Goal: Task Accomplishment & Management: Complete application form

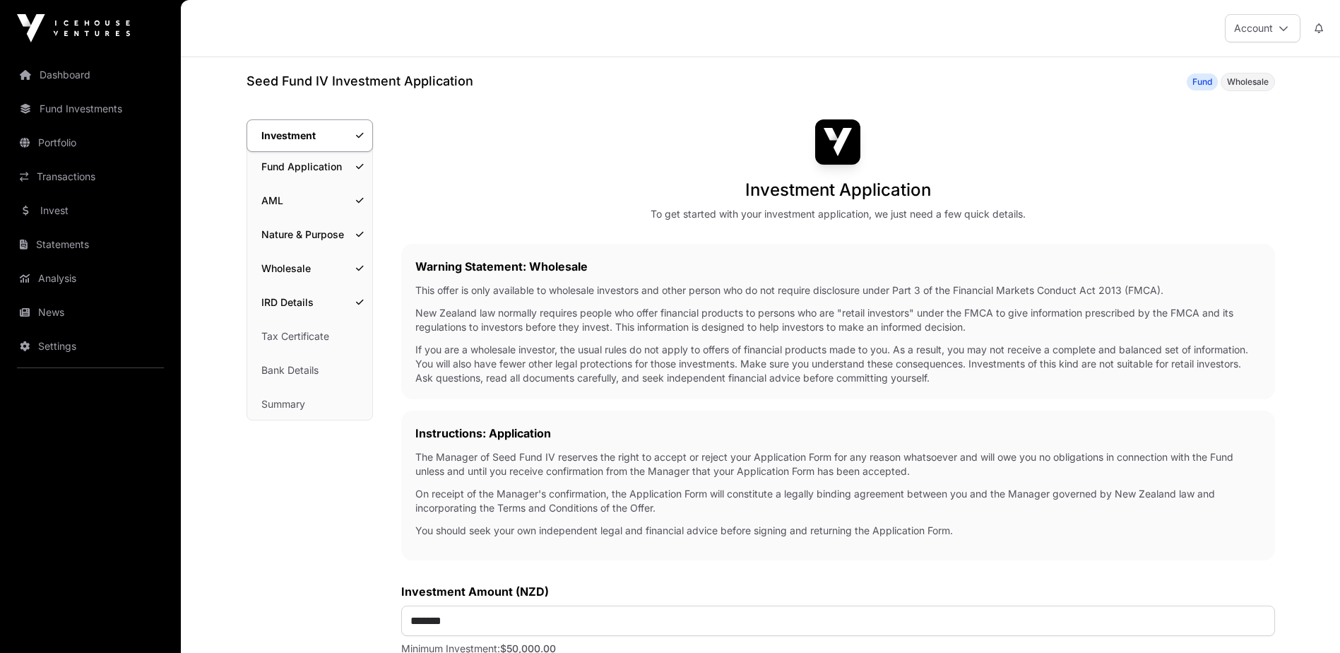
scroll to position [495, 0]
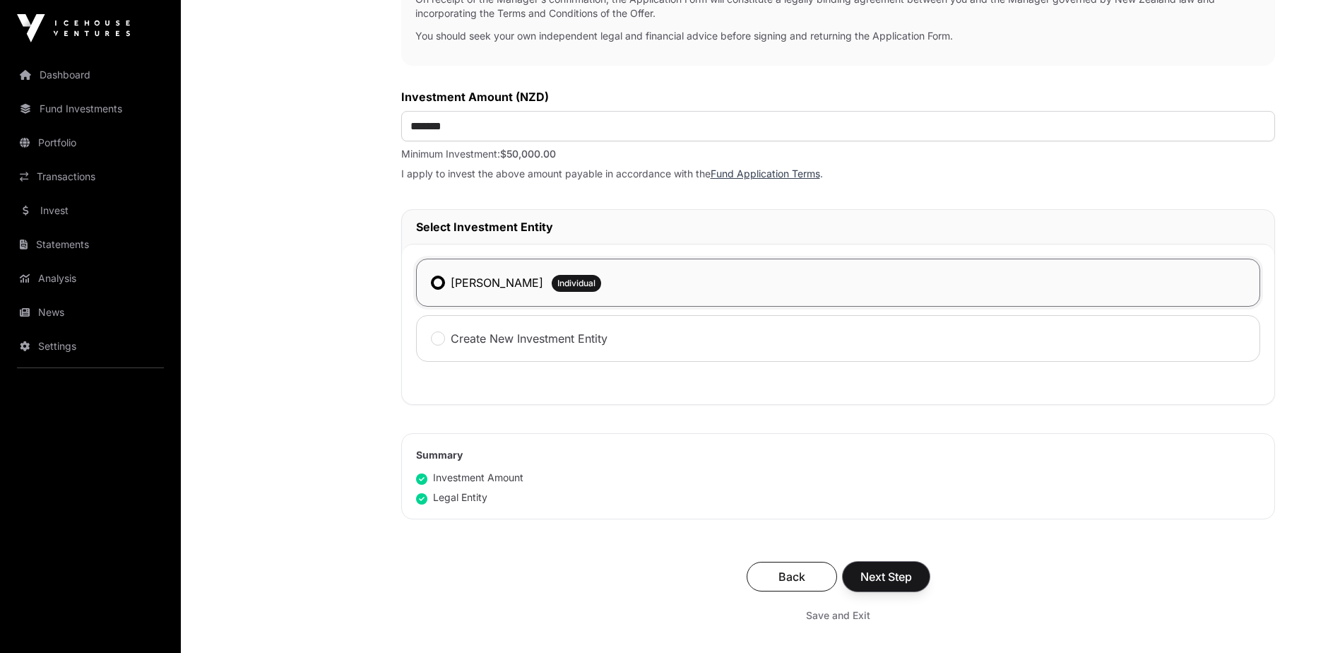
click at [892, 570] on button "Next Step" at bounding box center [886, 577] width 87 height 30
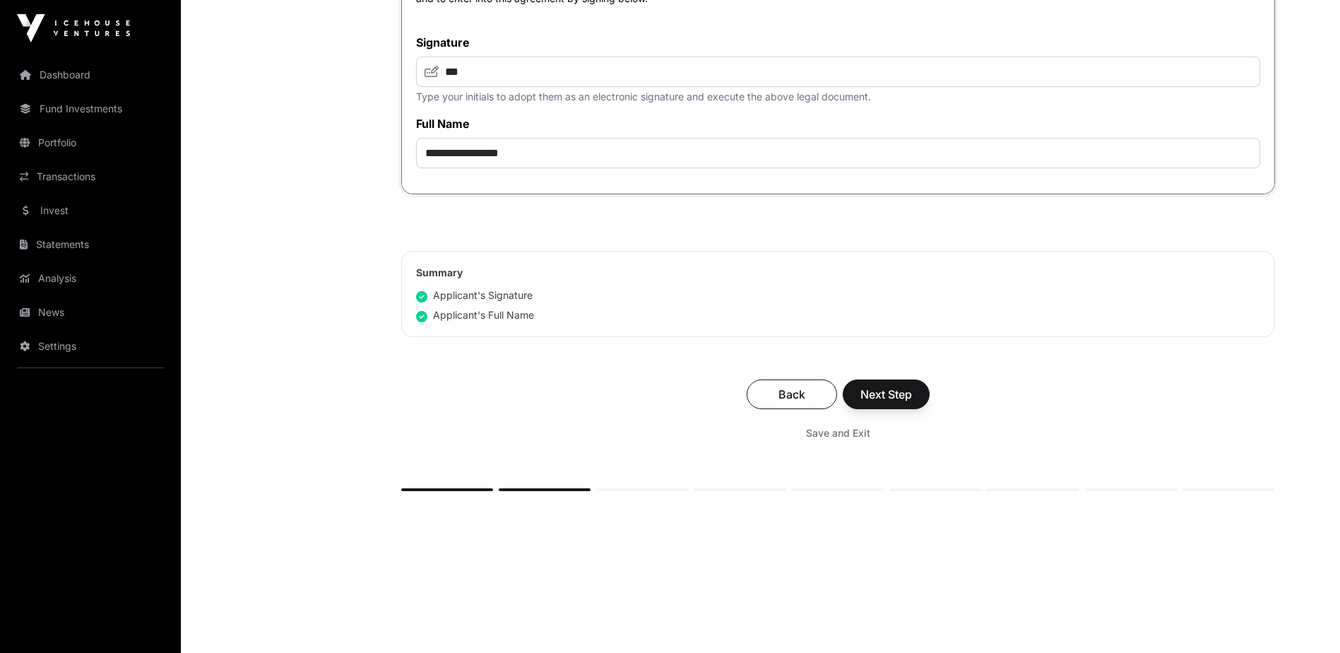
scroll to position [3205, 0]
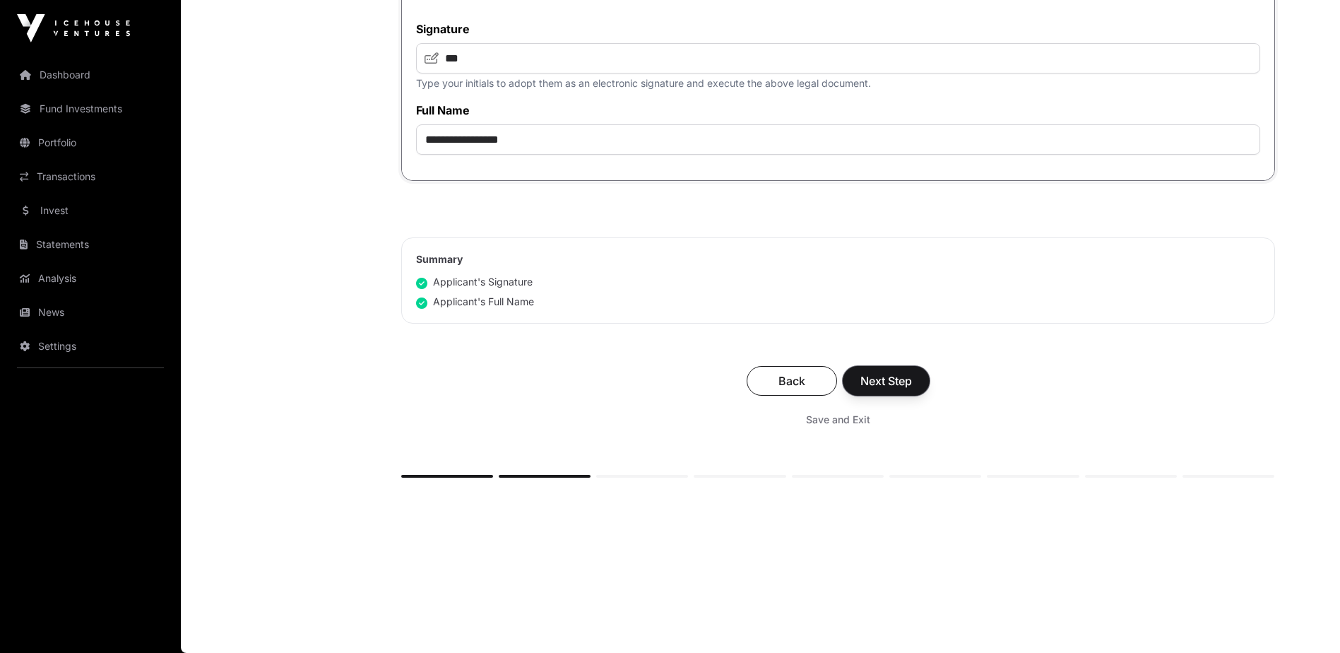
click at [878, 381] on span "Next Step" at bounding box center [887, 380] width 52 height 17
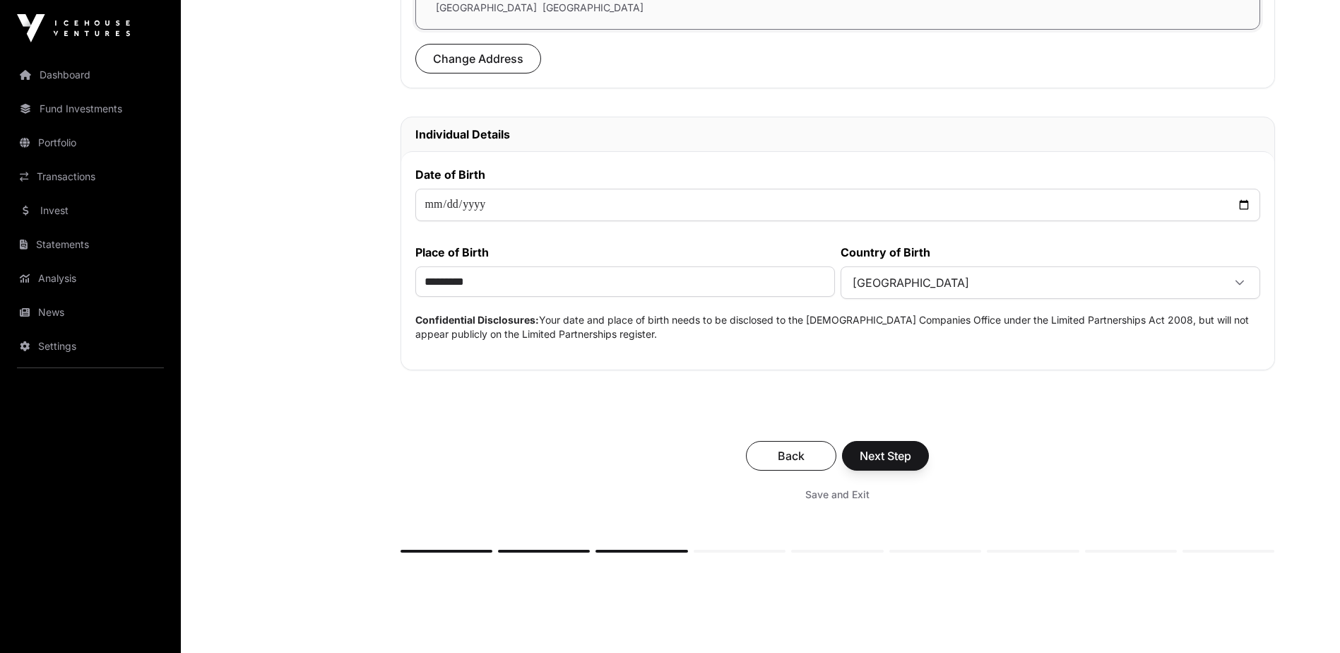
scroll to position [565, 0]
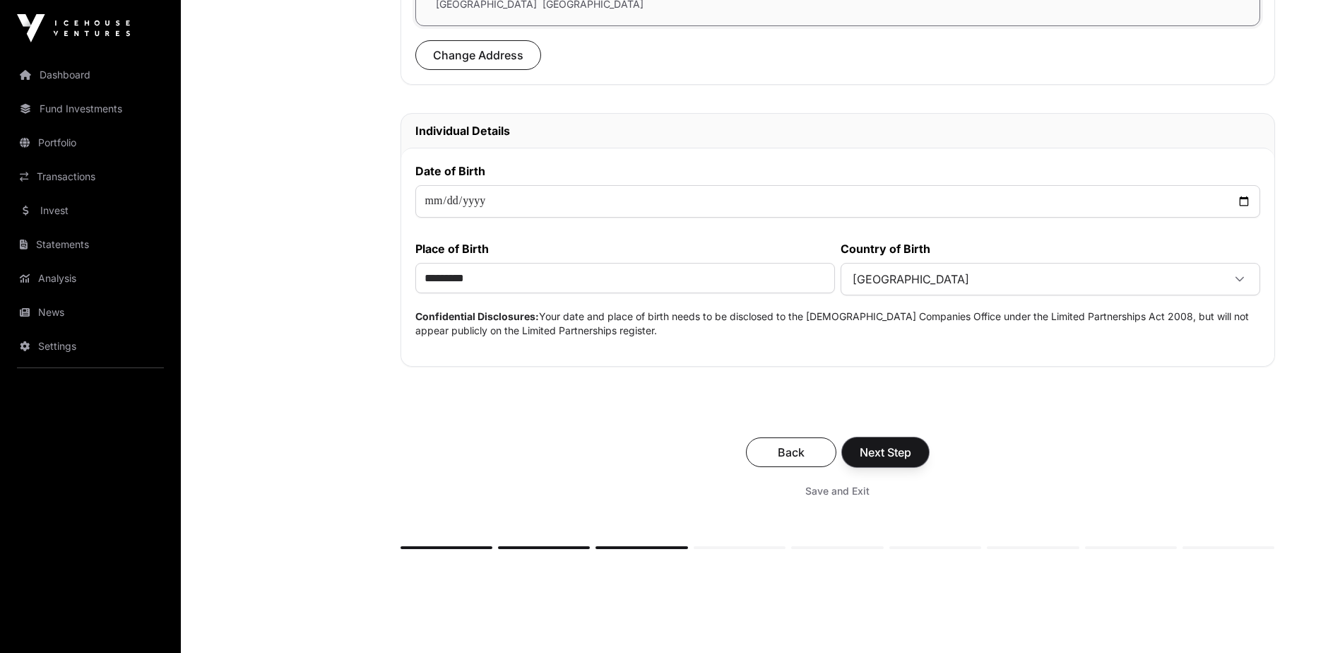
click at [892, 452] on span "Next Step" at bounding box center [886, 452] width 52 height 17
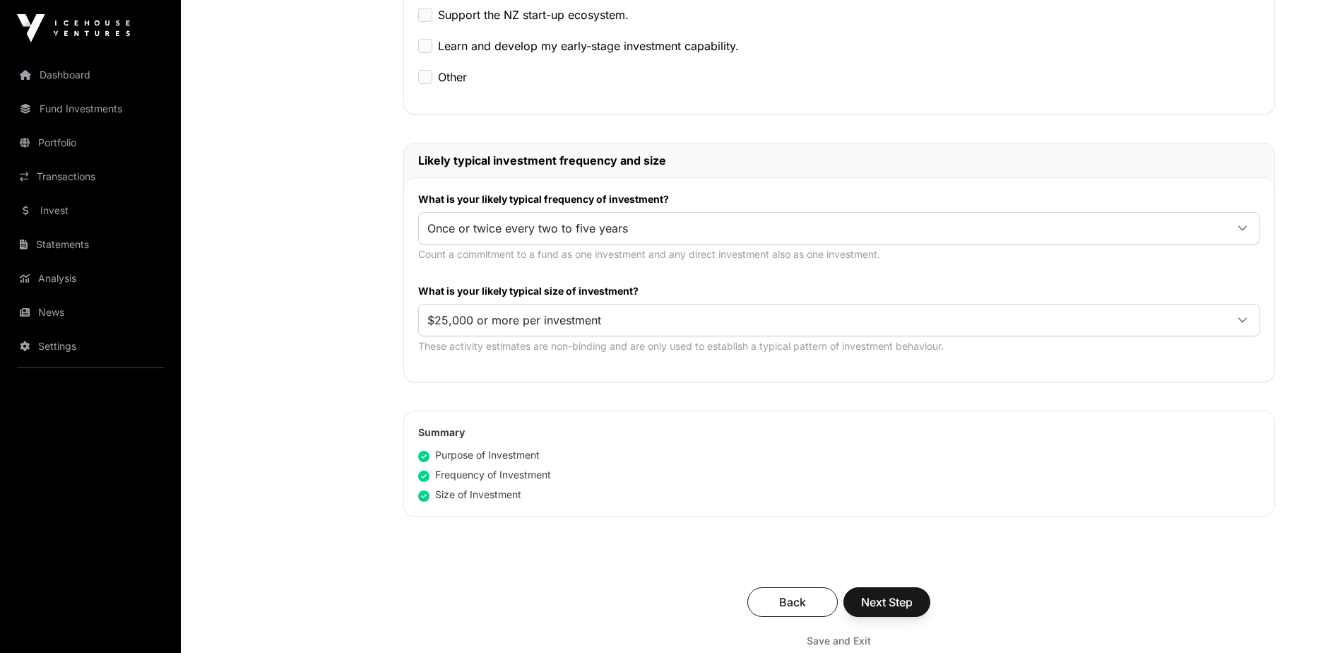
scroll to position [707, 0]
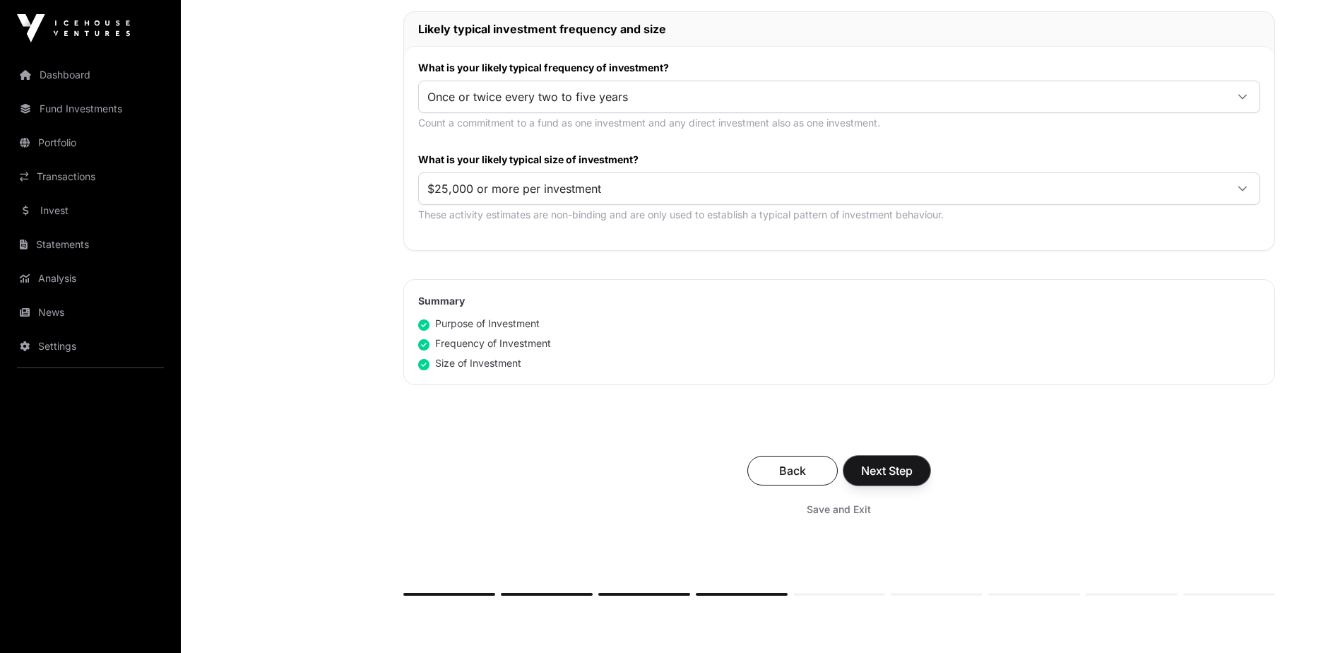
click at [914, 470] on button "Next Step" at bounding box center [887, 471] width 87 height 30
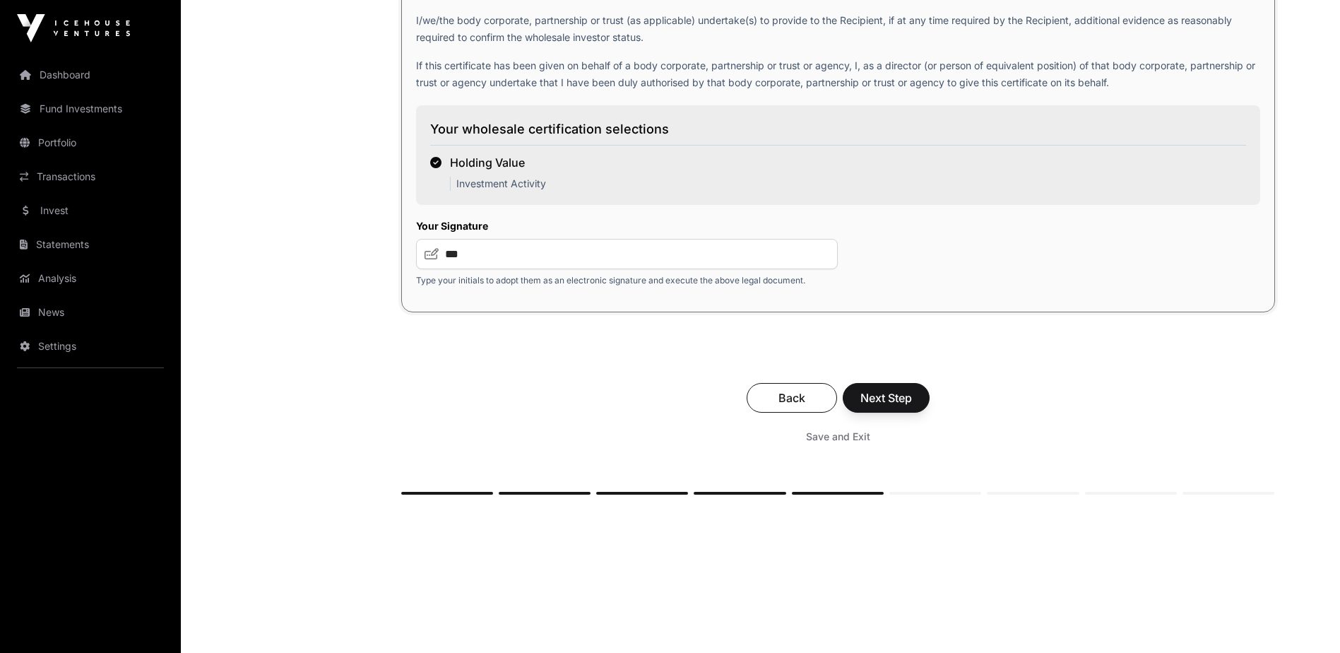
scroll to position [2191, 0]
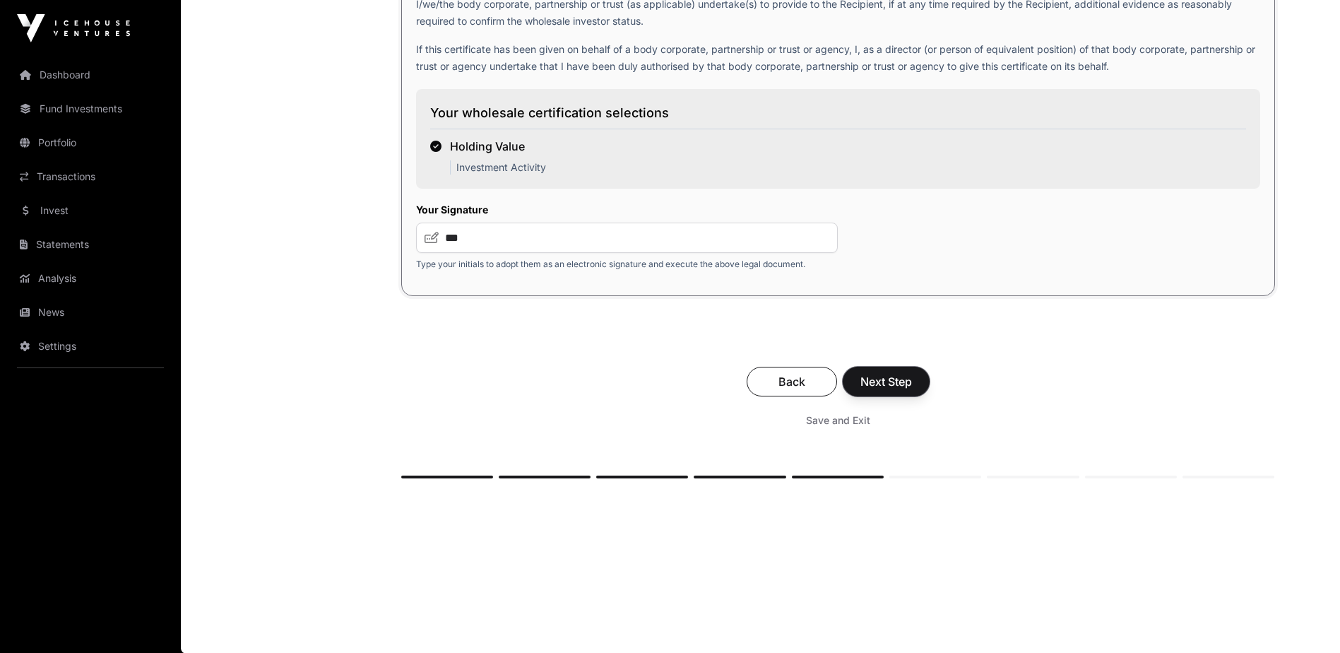
click at [883, 389] on span "Next Step" at bounding box center [887, 381] width 52 height 17
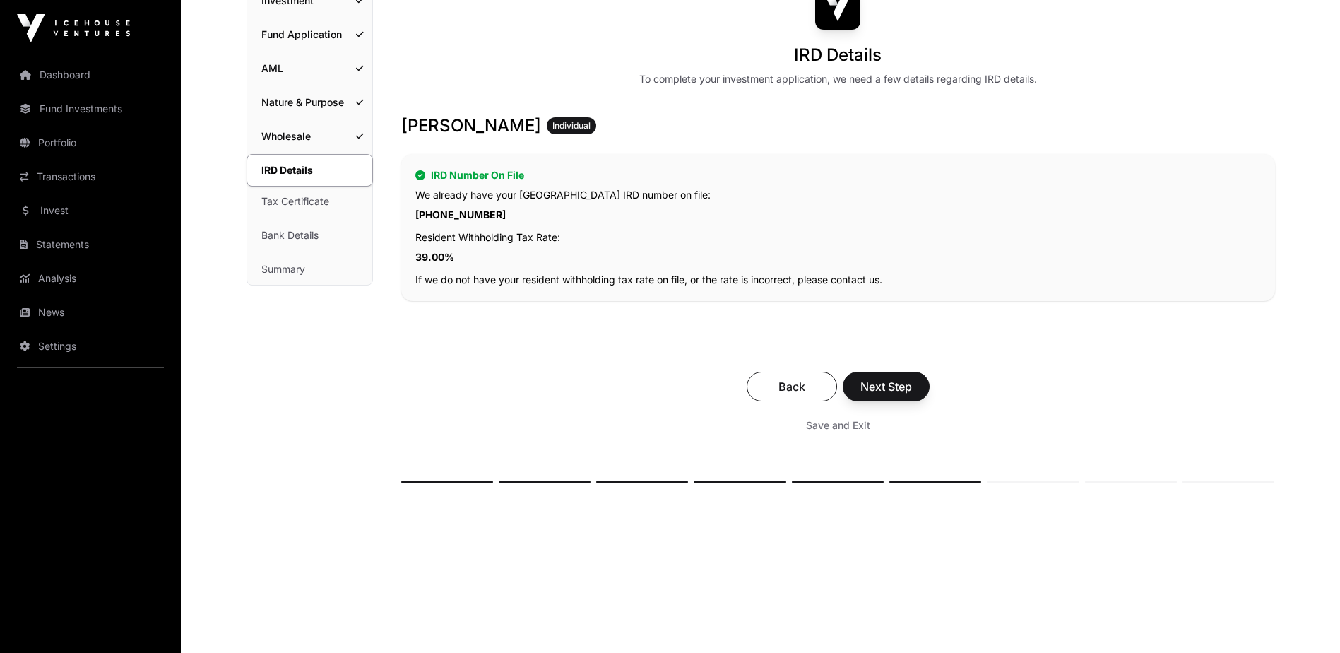
scroll to position [141, 0]
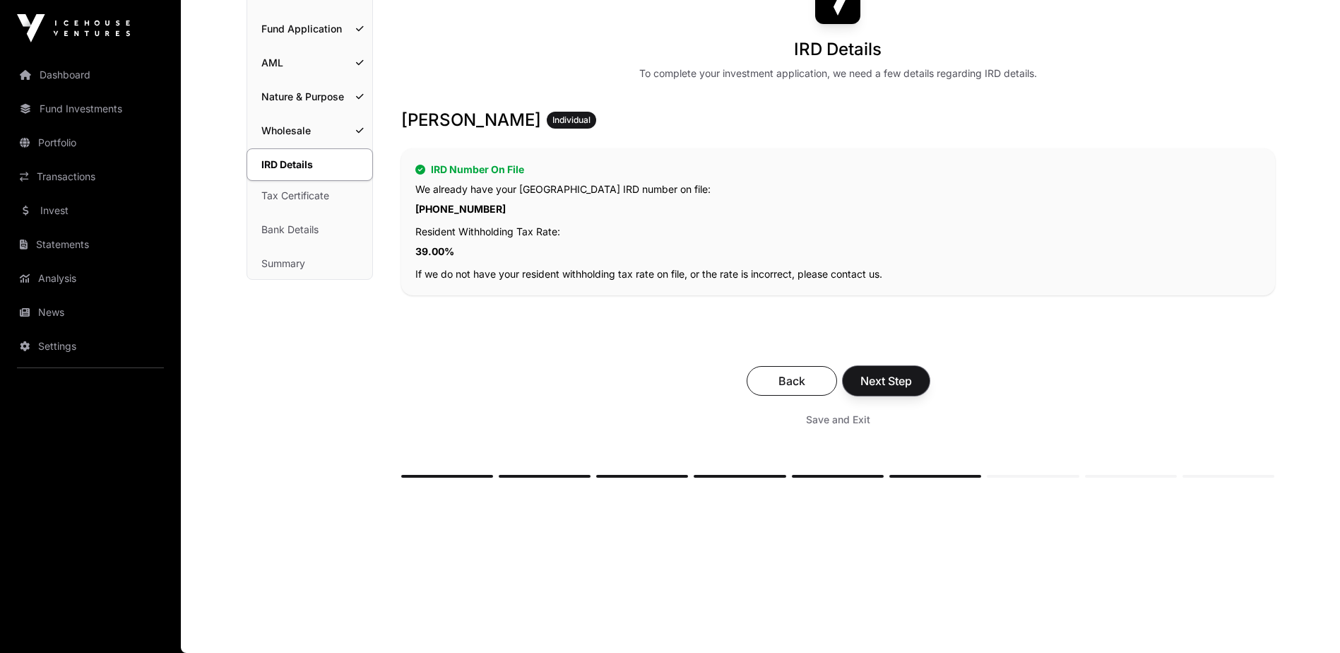
click at [914, 382] on button "Next Step" at bounding box center [886, 381] width 87 height 30
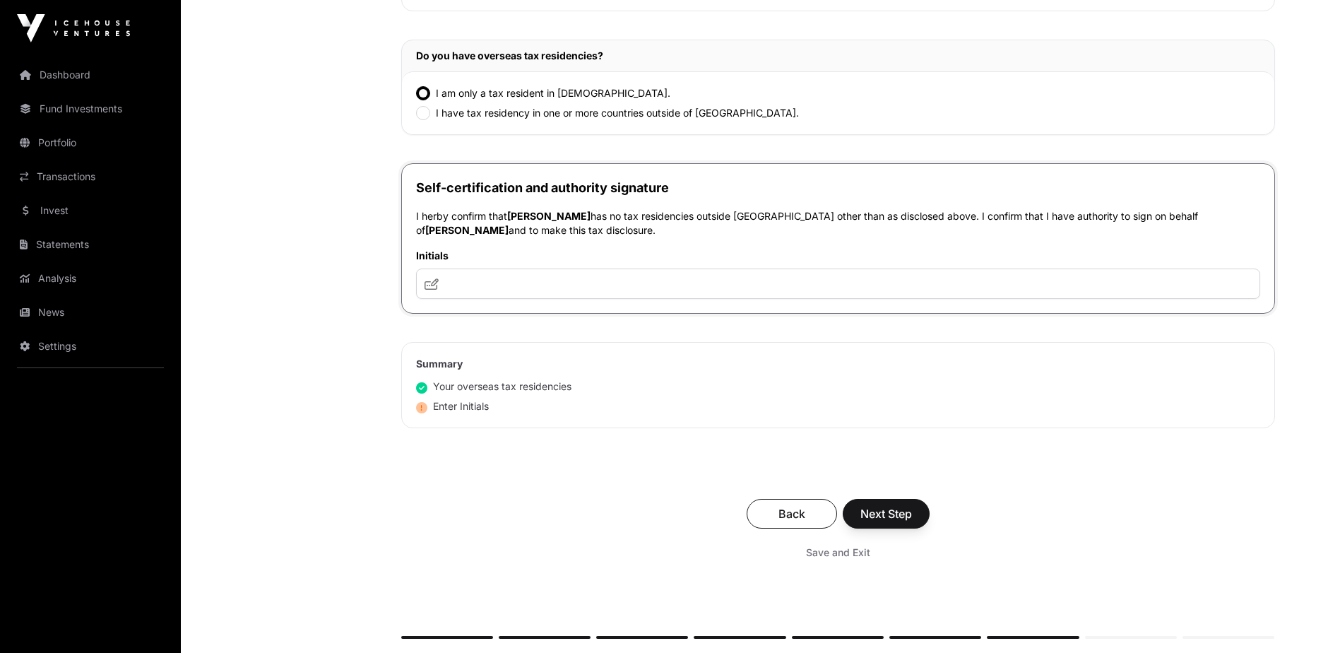
scroll to position [777, 0]
click at [540, 295] on input "text" at bounding box center [838, 283] width 844 height 30
type input "***"
click at [892, 497] on div "Back Next Step Save and Exit" at bounding box center [838, 531] width 874 height 95
click at [890, 512] on span "Next Step" at bounding box center [887, 513] width 52 height 17
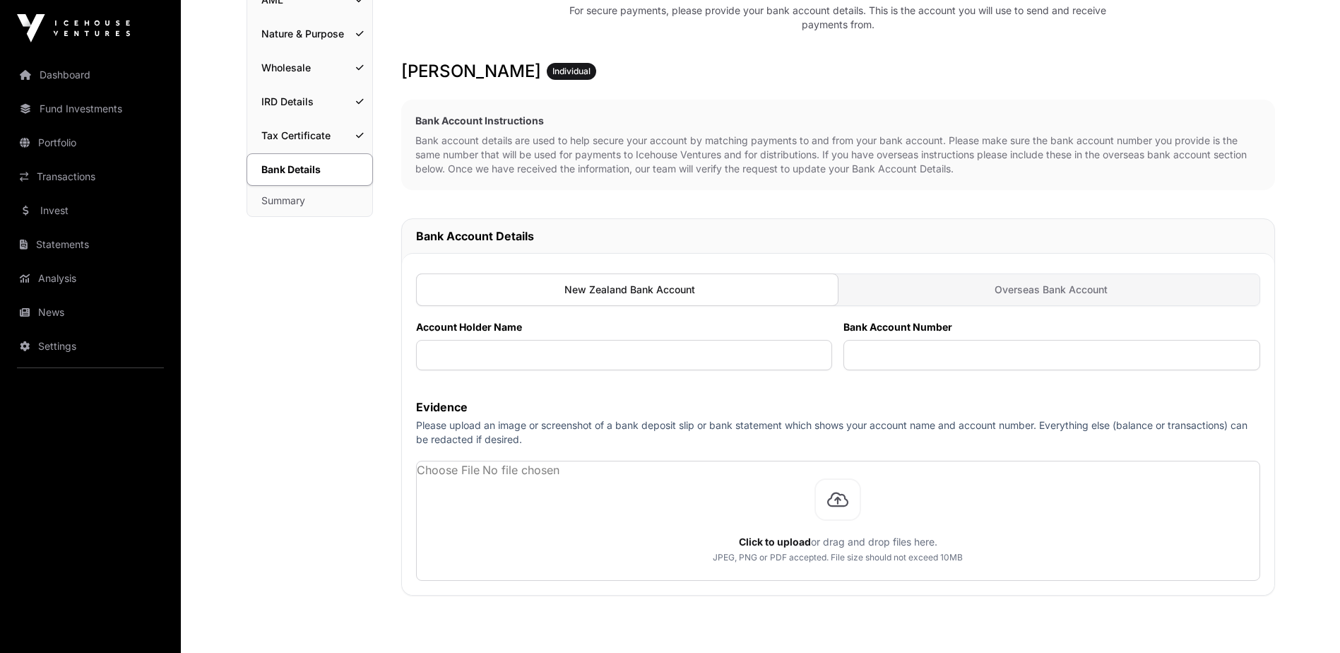
scroll to position [212, 0]
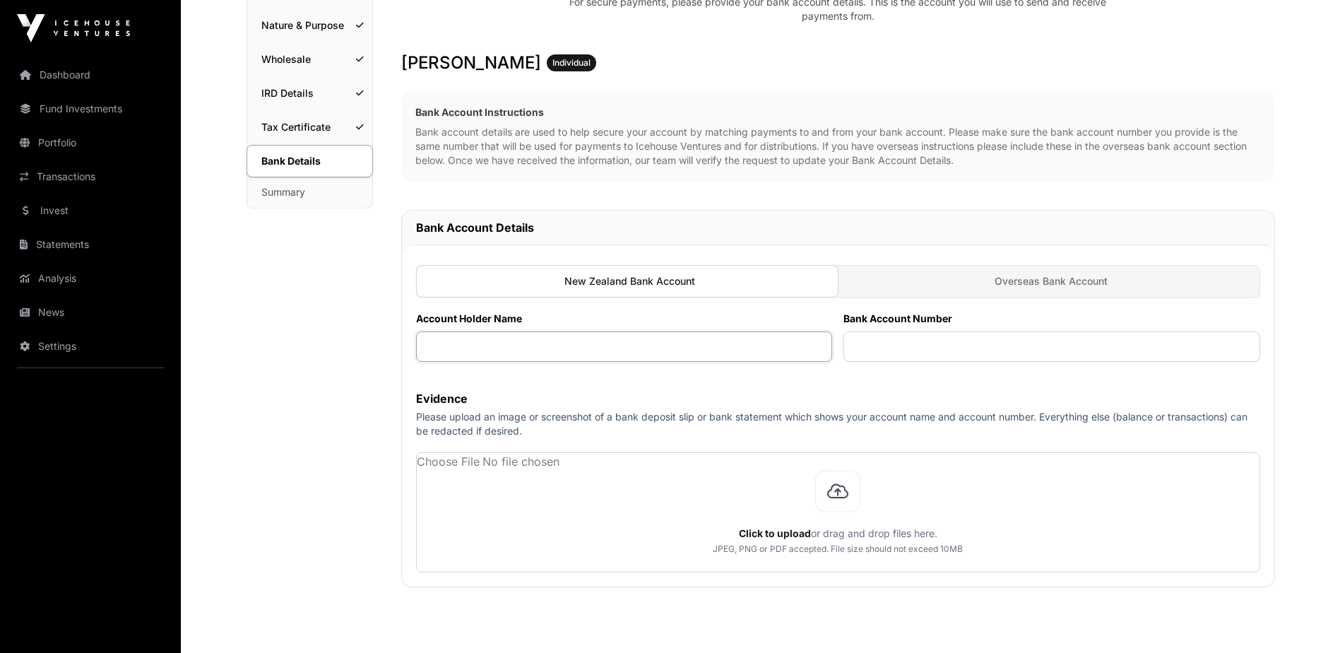
click at [649, 342] on input "text" at bounding box center [624, 346] width 417 height 30
type input "**********"
click at [915, 336] on input "text" at bounding box center [1052, 346] width 417 height 30
type input "**********"
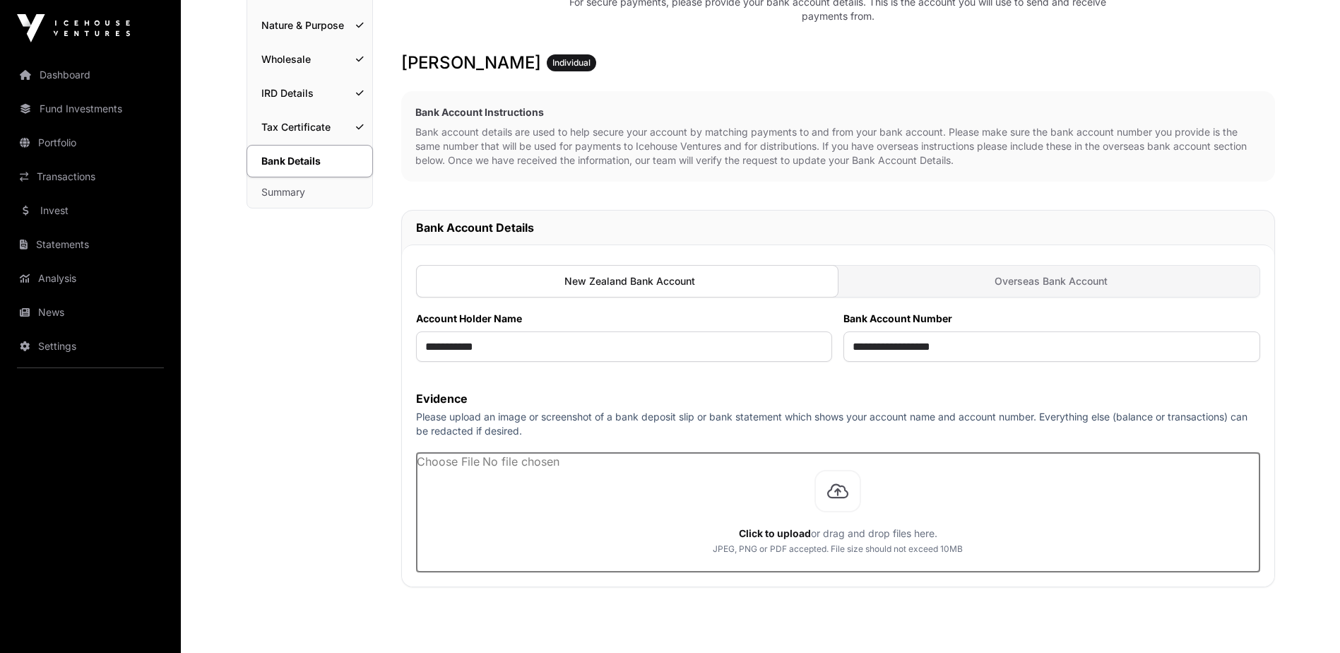
click at [843, 494] on input "file" at bounding box center [838, 512] width 843 height 119
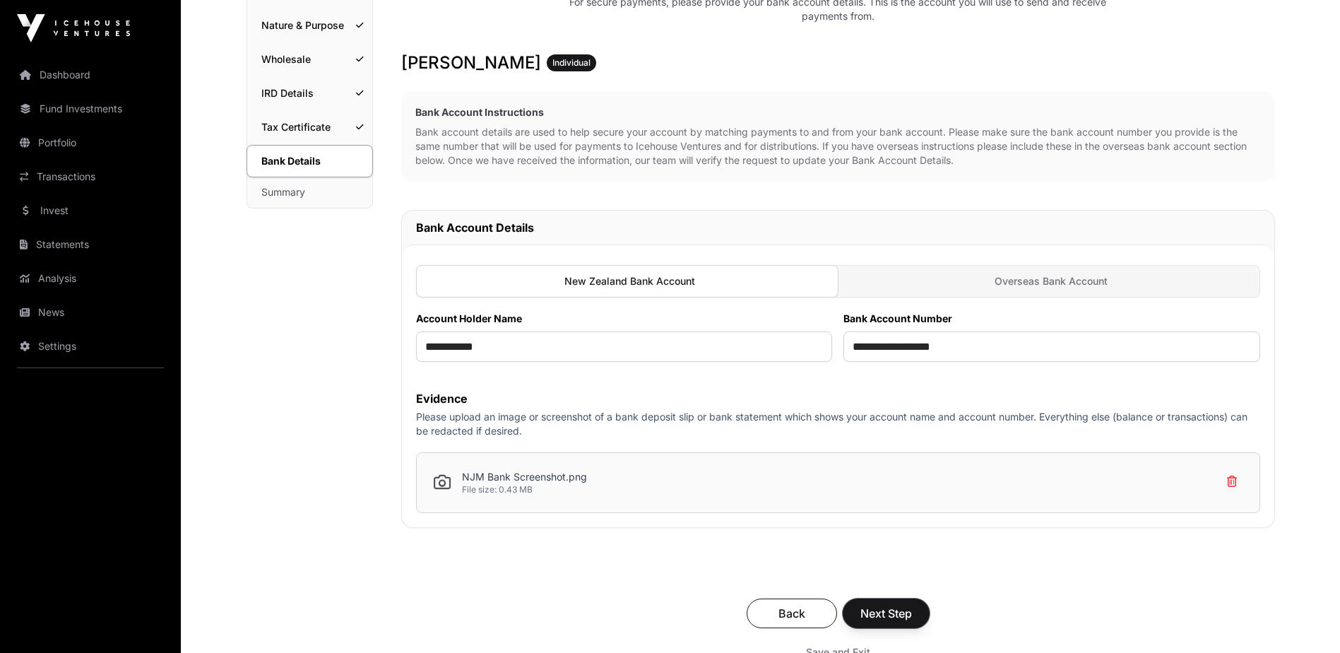
click at [918, 609] on button "Next Step" at bounding box center [886, 614] width 87 height 30
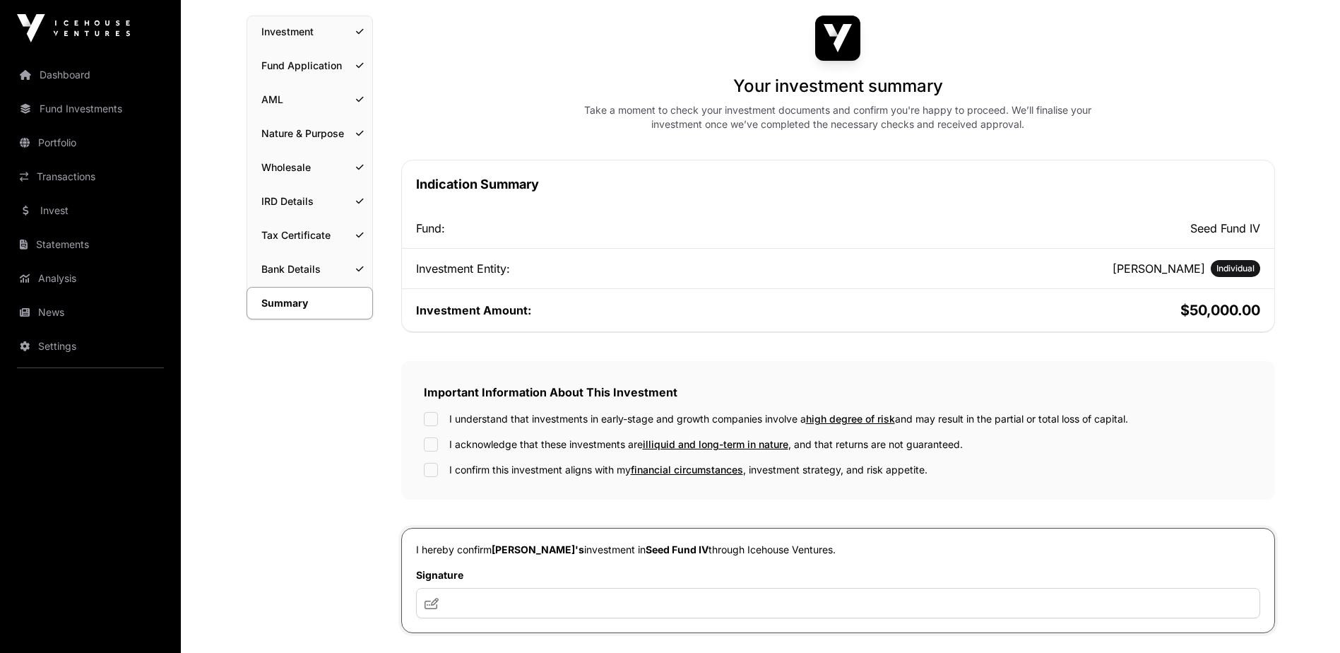
scroll to position [212, 0]
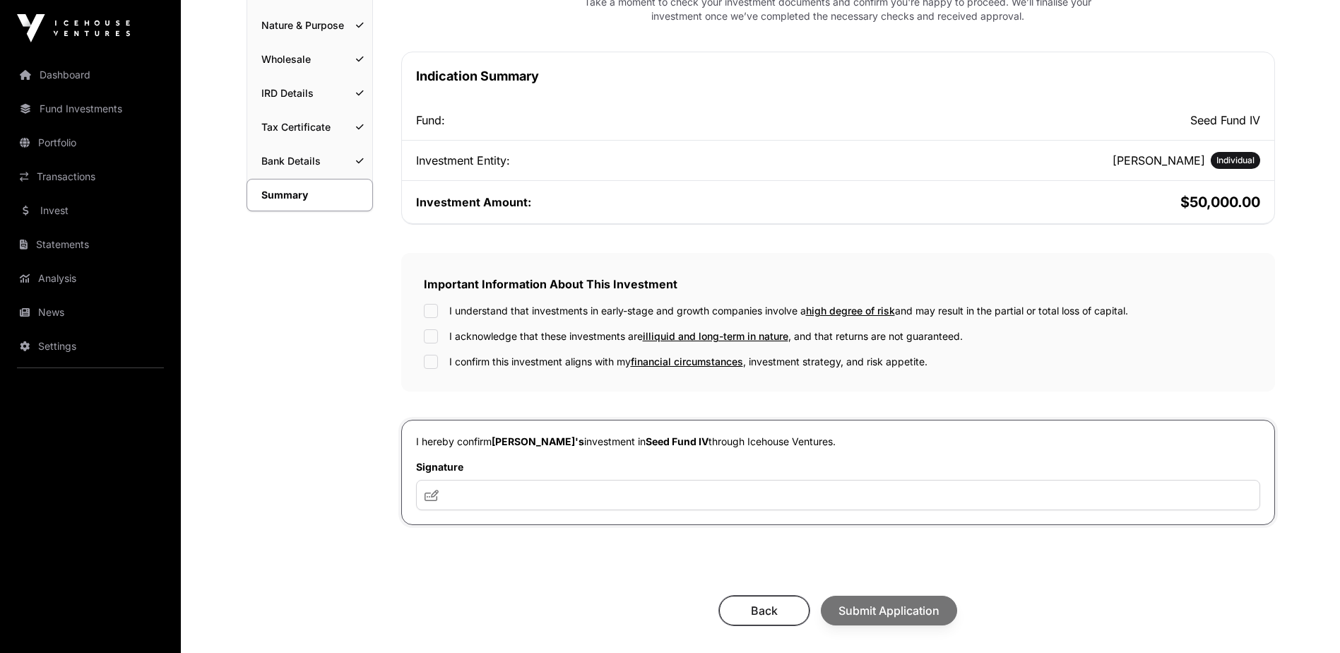
click at [769, 612] on span "Back" at bounding box center [764, 610] width 55 height 17
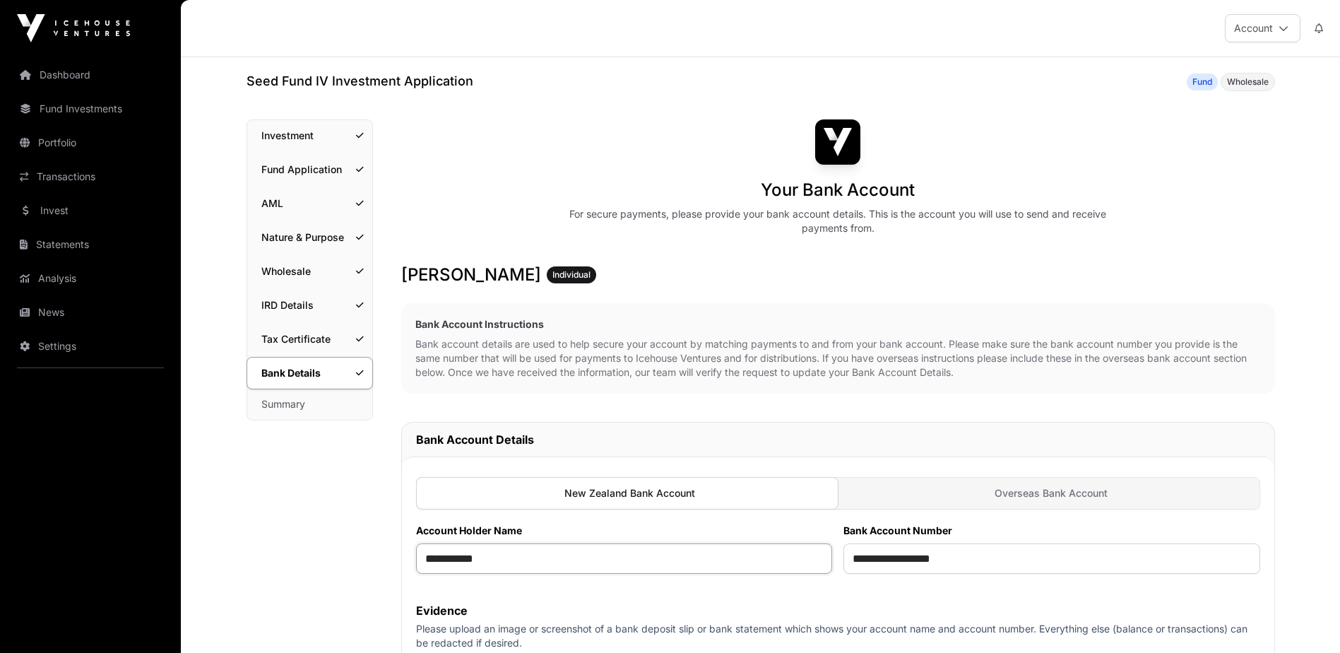
click at [540, 550] on input "**********" at bounding box center [624, 558] width 417 height 30
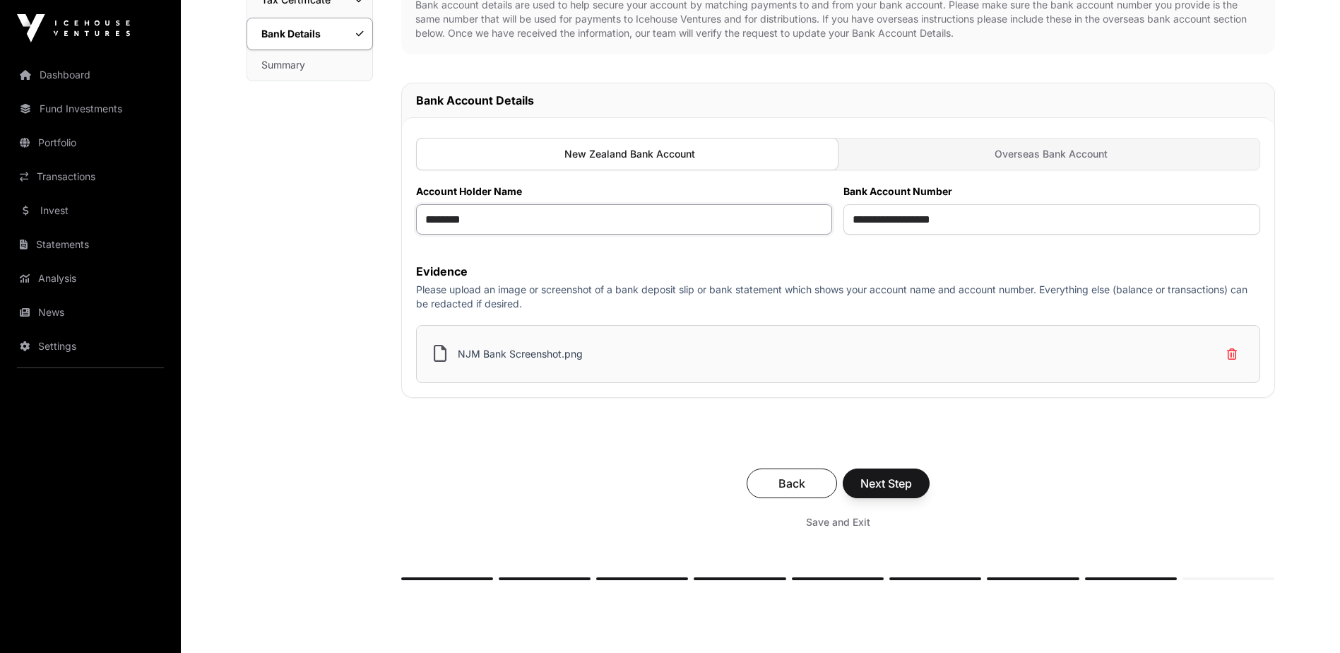
scroll to position [353, 0]
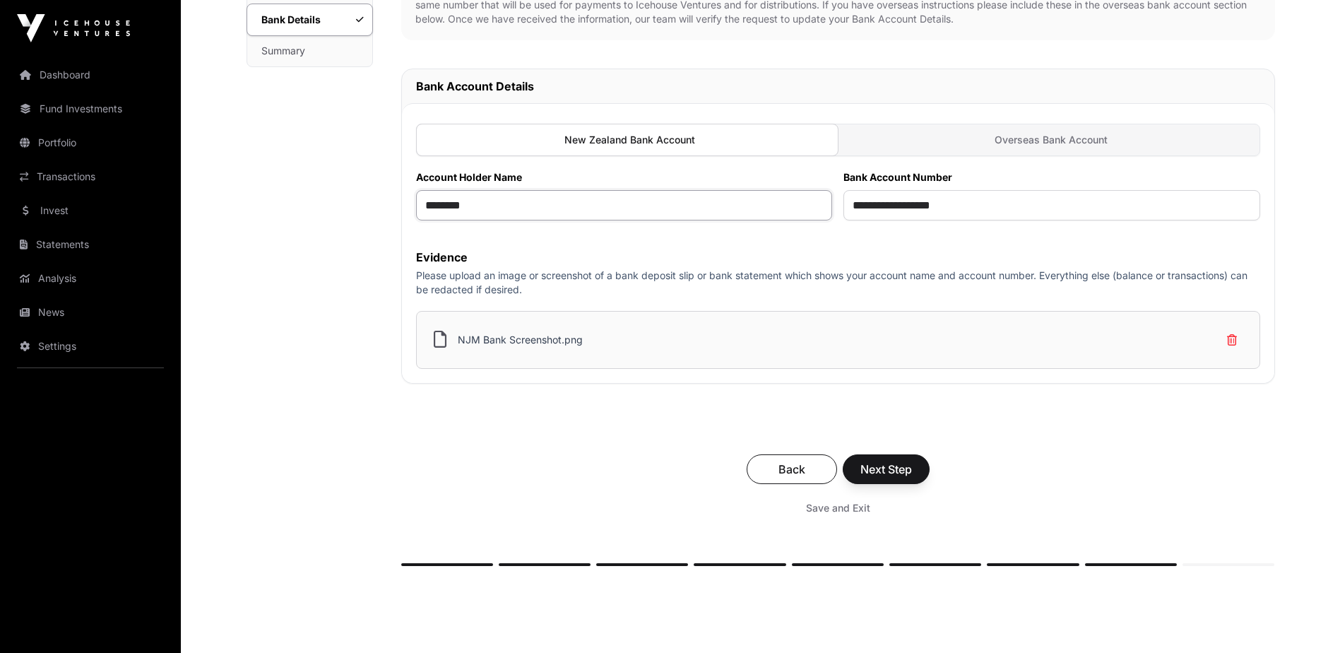
type input "********"
click at [890, 476] on span "Next Step" at bounding box center [887, 469] width 52 height 17
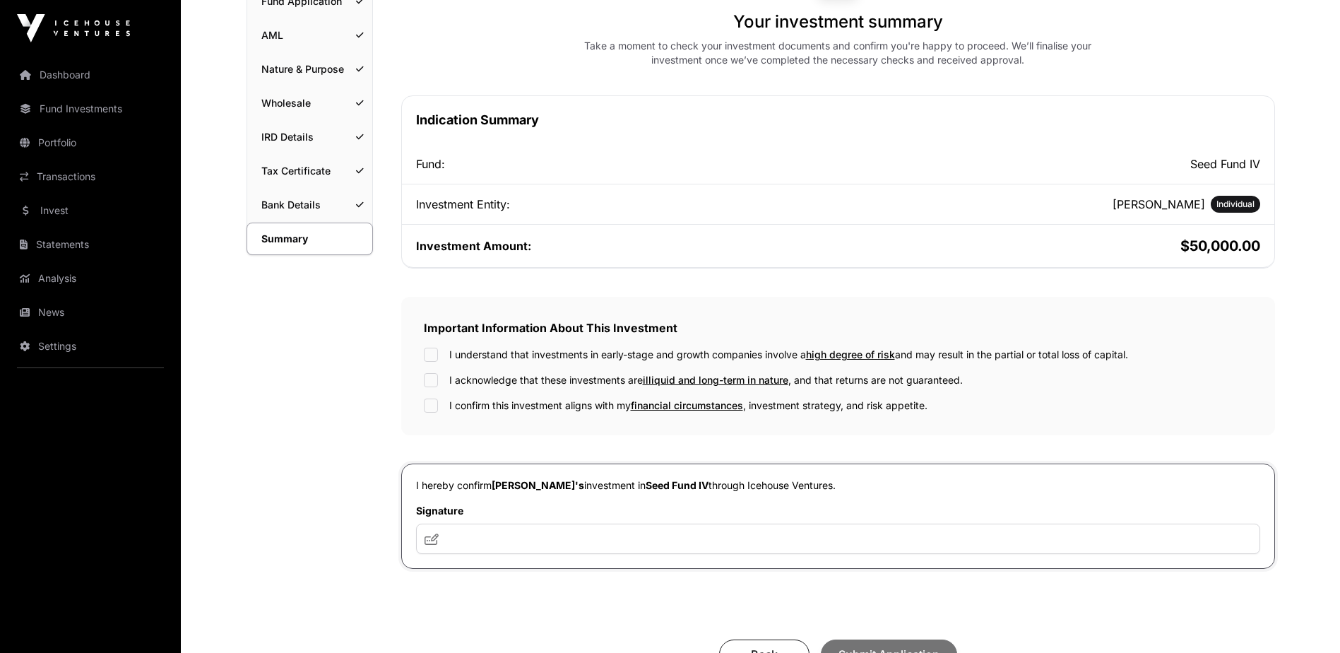
scroll to position [212, 0]
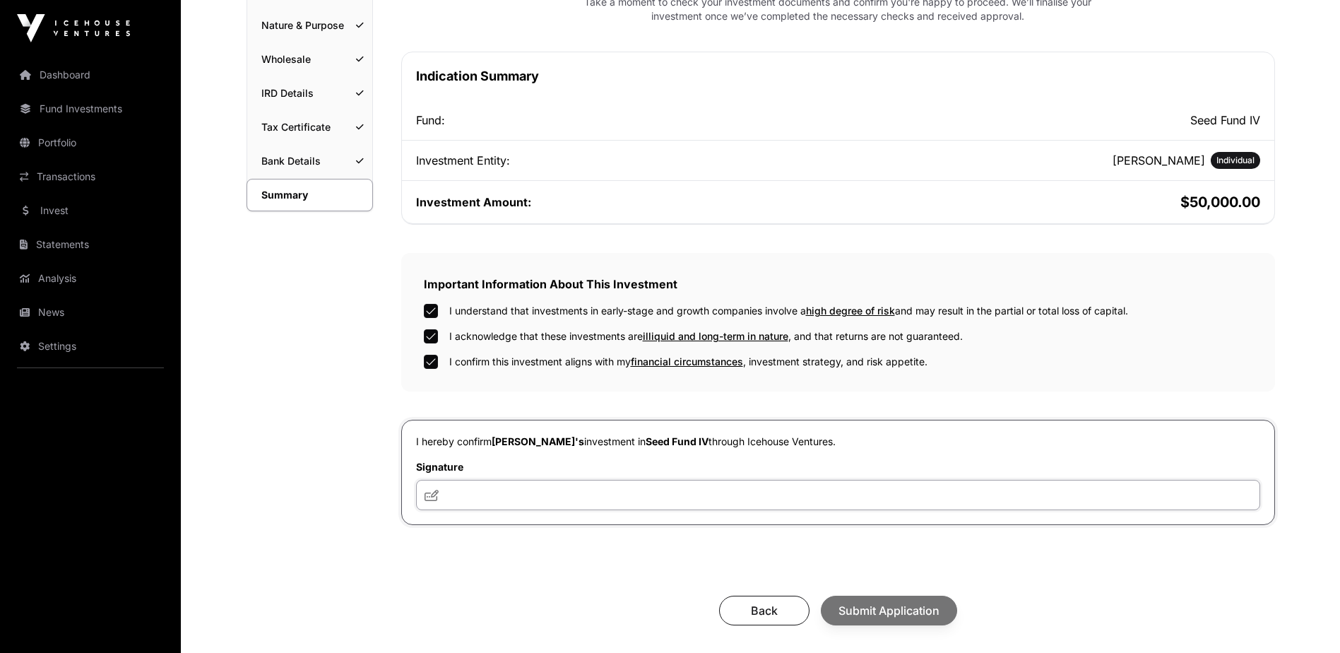
click at [520, 496] on input "text" at bounding box center [838, 495] width 844 height 30
type input "***"
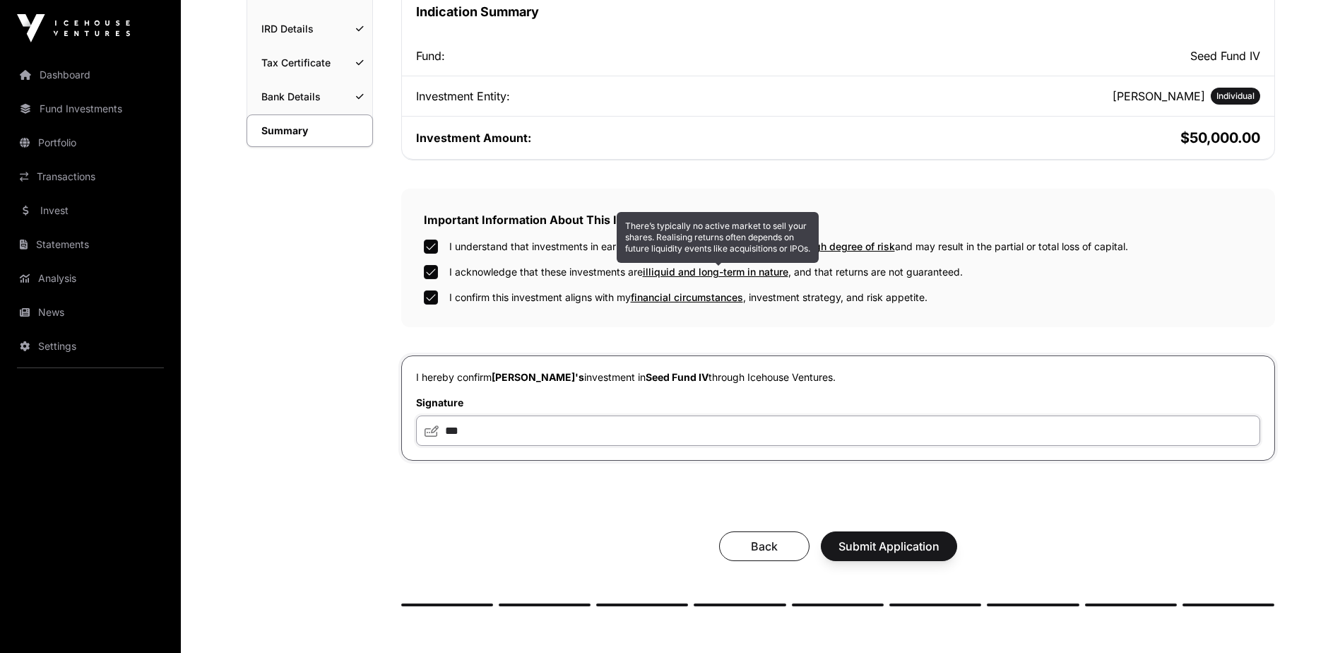
scroll to position [283, 0]
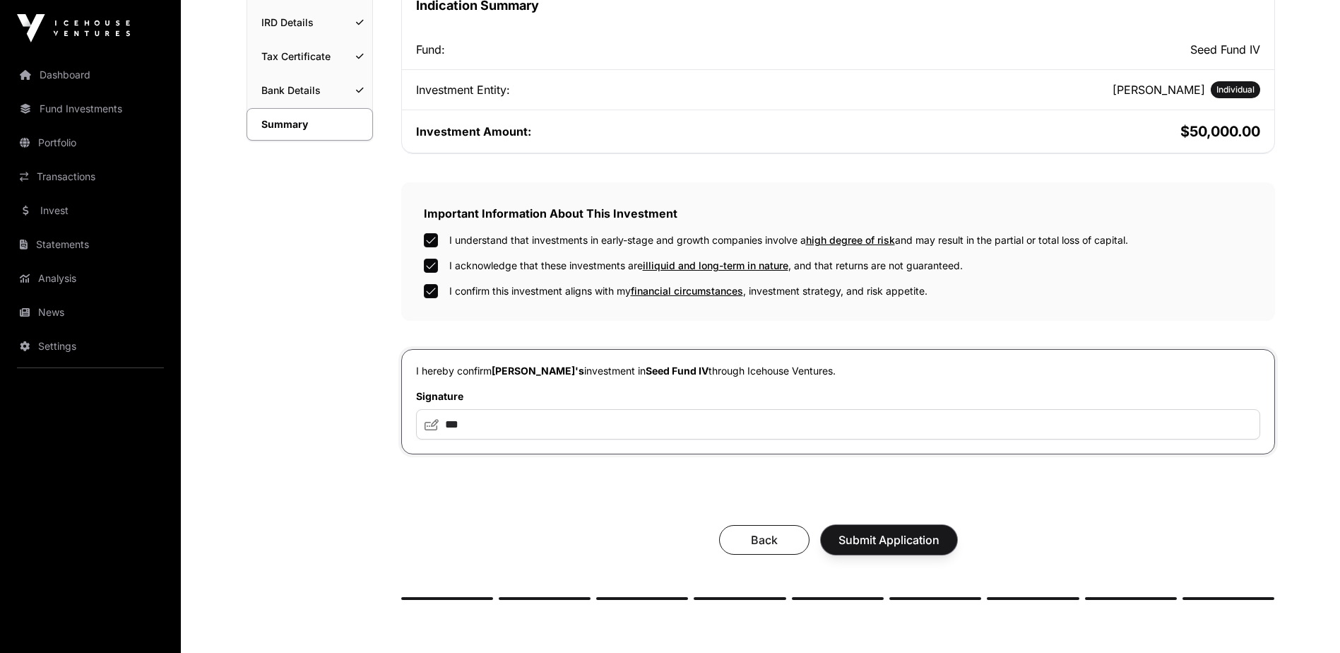
click at [895, 537] on span "Submit Application" at bounding box center [889, 539] width 101 height 17
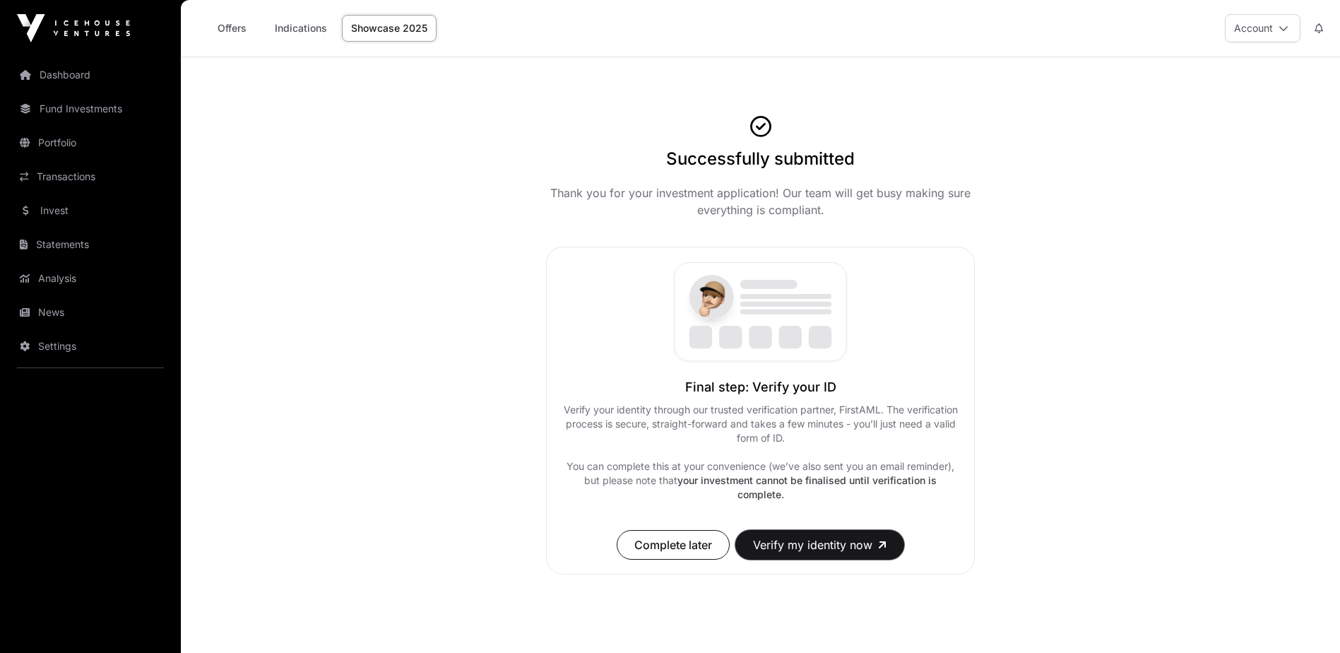
click at [846, 534] on button "Verify my identity now" at bounding box center [820, 545] width 169 height 30
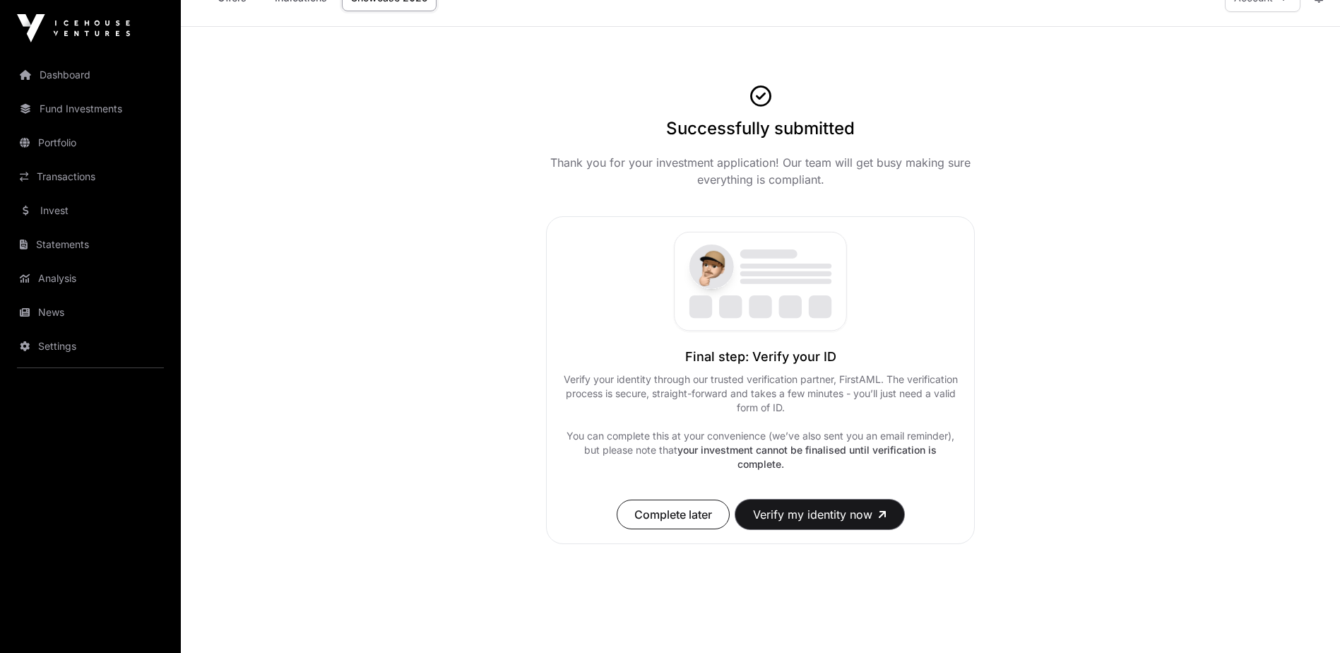
scroll to position [57, 0]
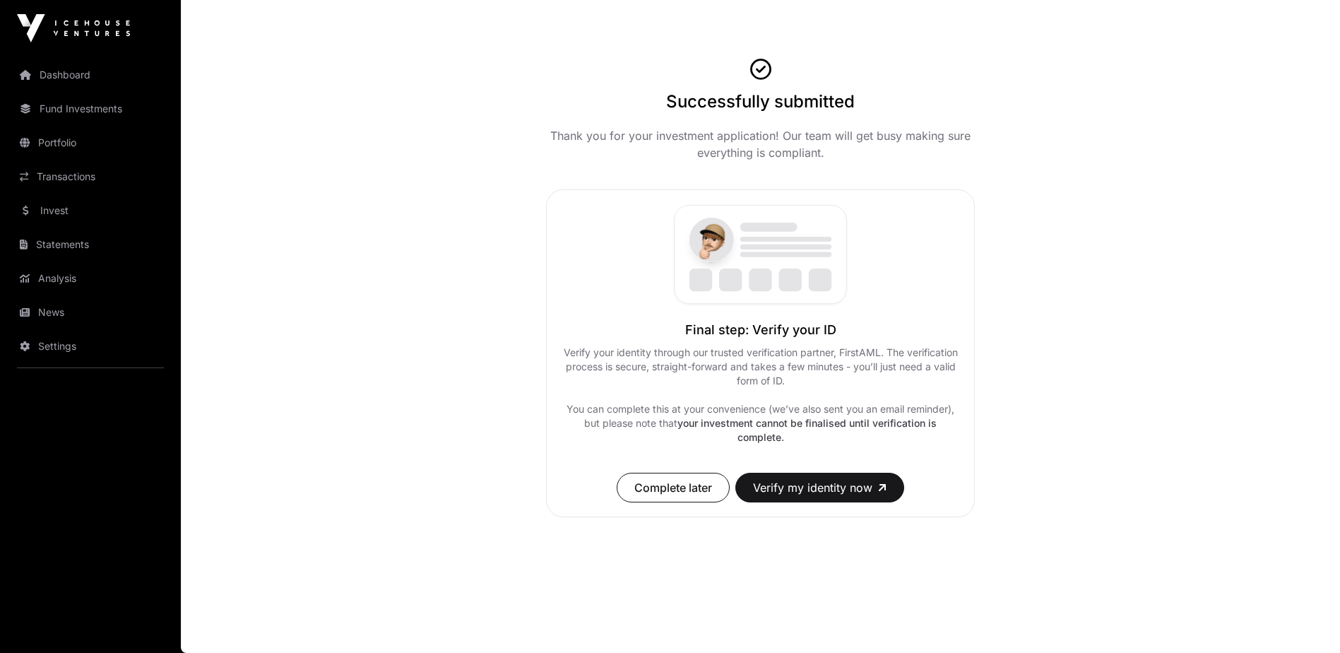
click at [444, 250] on div "Successfully submitted Thank you for your investment application! Our team will…" at bounding box center [760, 296] width 1085 height 478
